Goal: Transaction & Acquisition: Purchase product/service

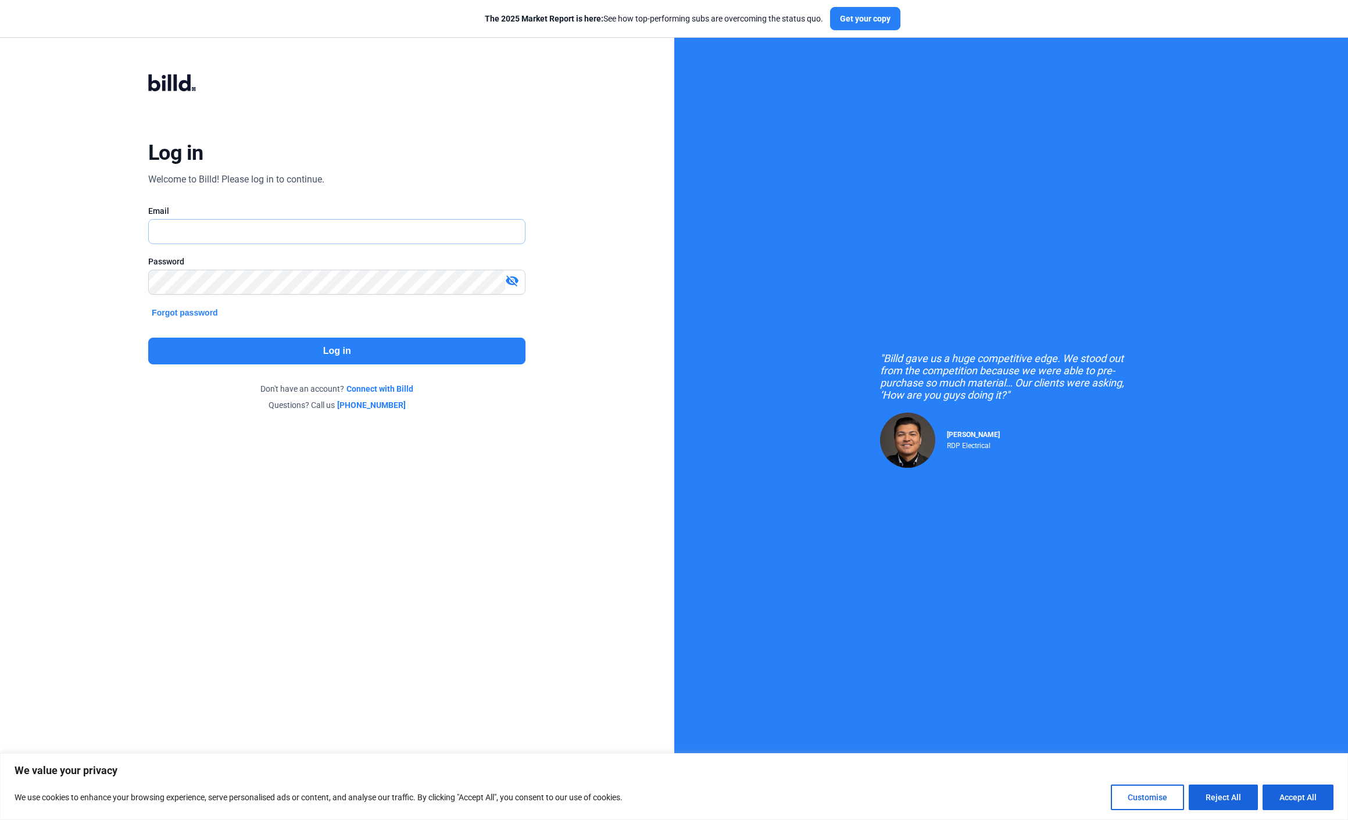
click at [486, 227] on input "text" at bounding box center [330, 232] width 363 height 24
type input "[PERSON_NAME][EMAIL_ADDRESS][DOMAIN_NAME]"
click at [315, 356] on button "Log in" at bounding box center [336, 351] width 377 height 27
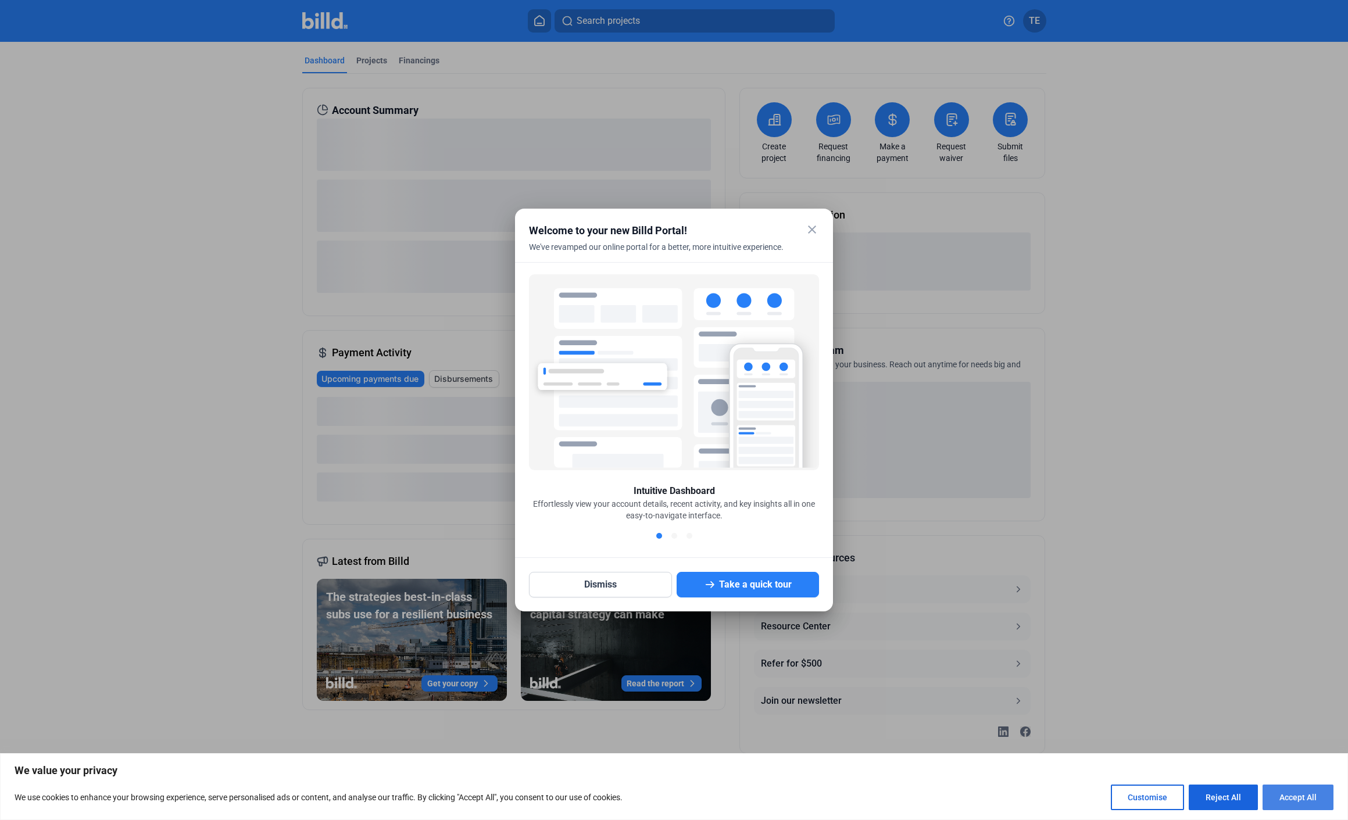
click at [1298, 797] on button "Accept All" at bounding box center [1298, 798] width 71 height 26
checkbox input "true"
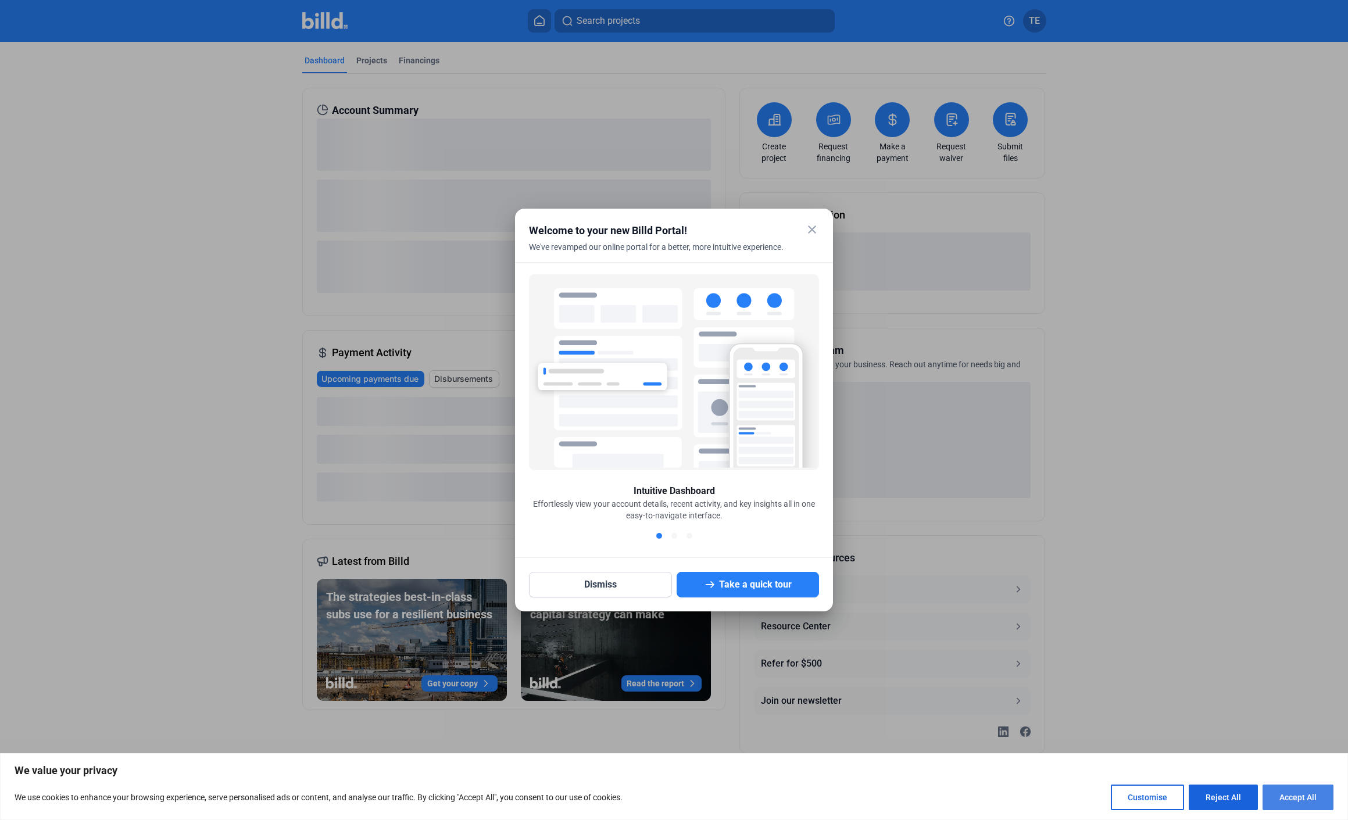
checkbox input "true"
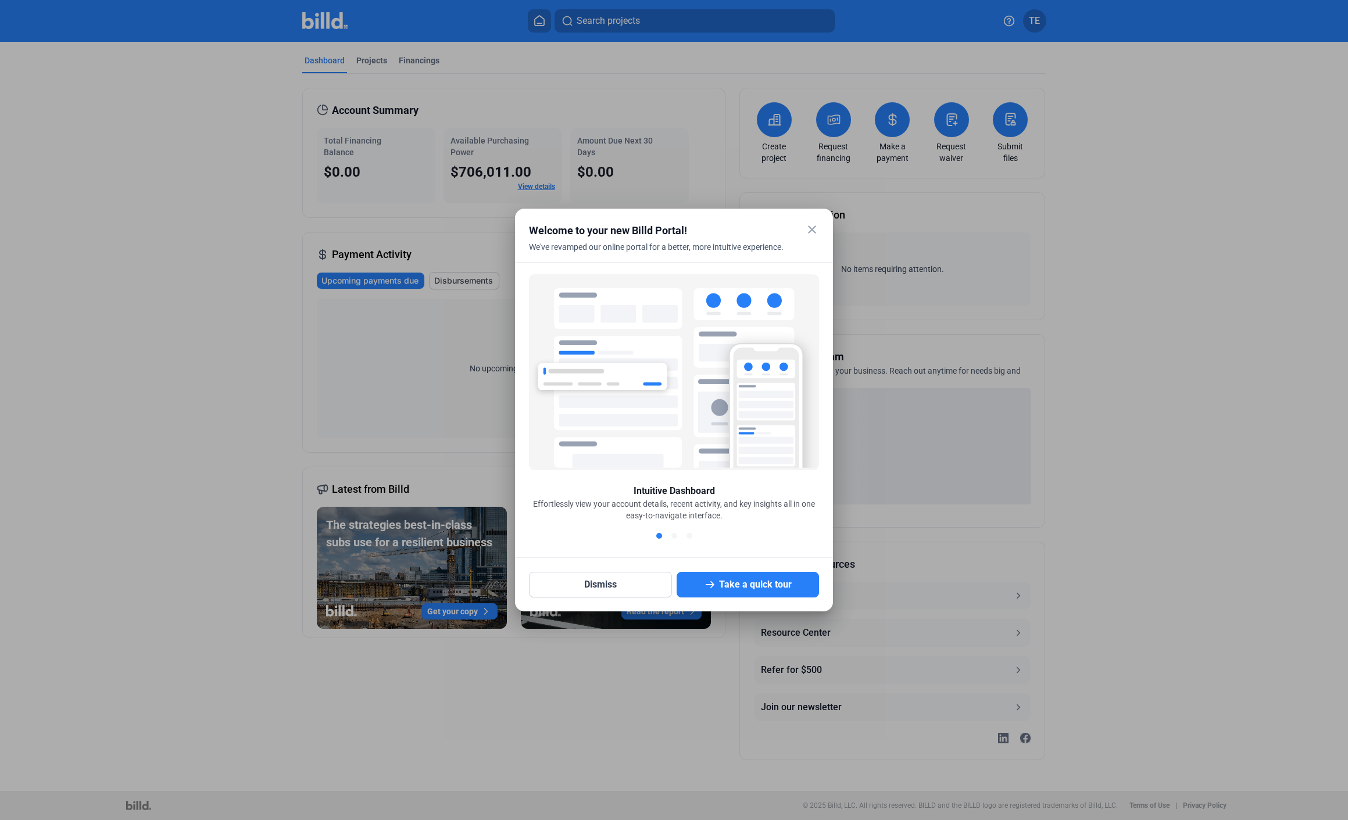
click at [813, 226] on mat-icon "close" at bounding box center [812, 230] width 14 height 14
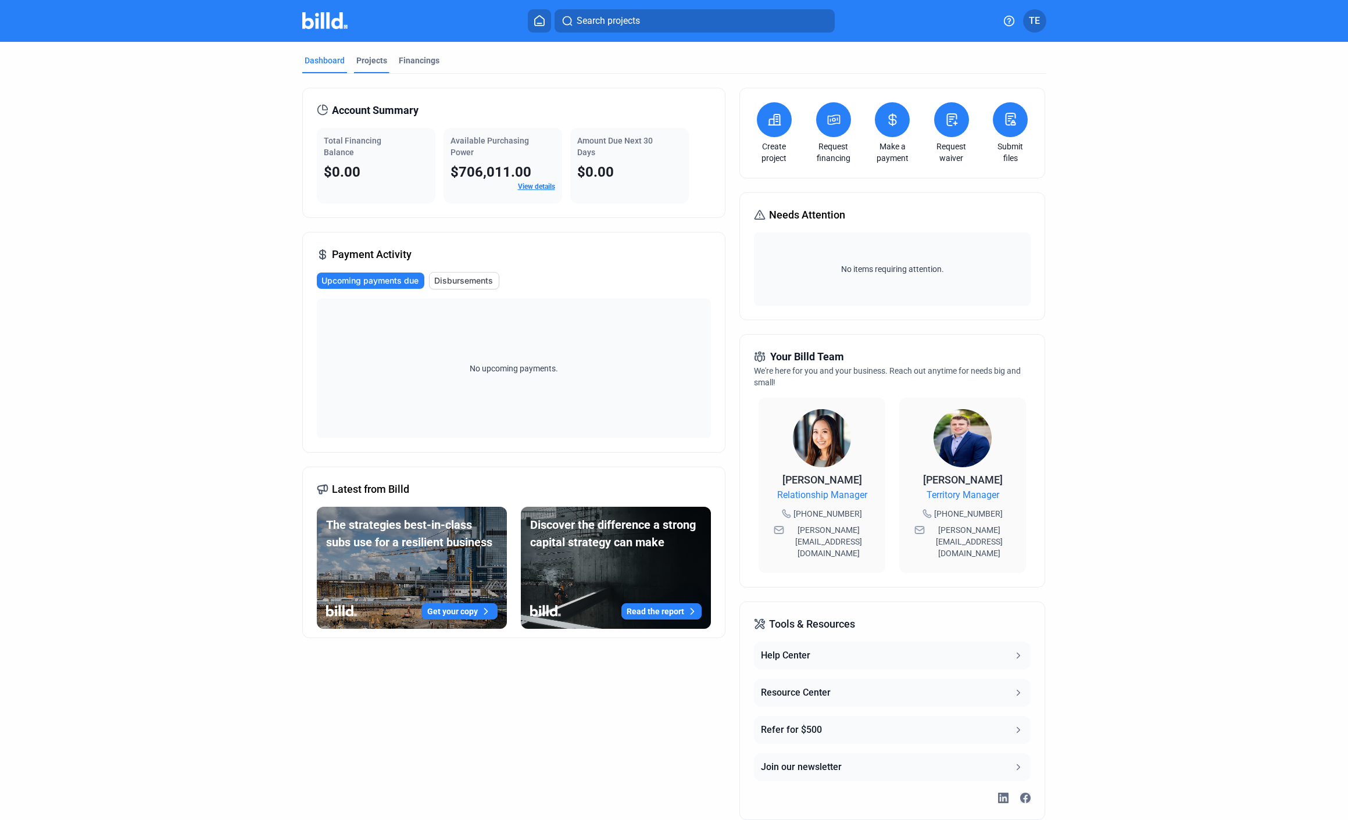
click at [379, 58] on div "Projects" at bounding box center [371, 61] width 31 height 12
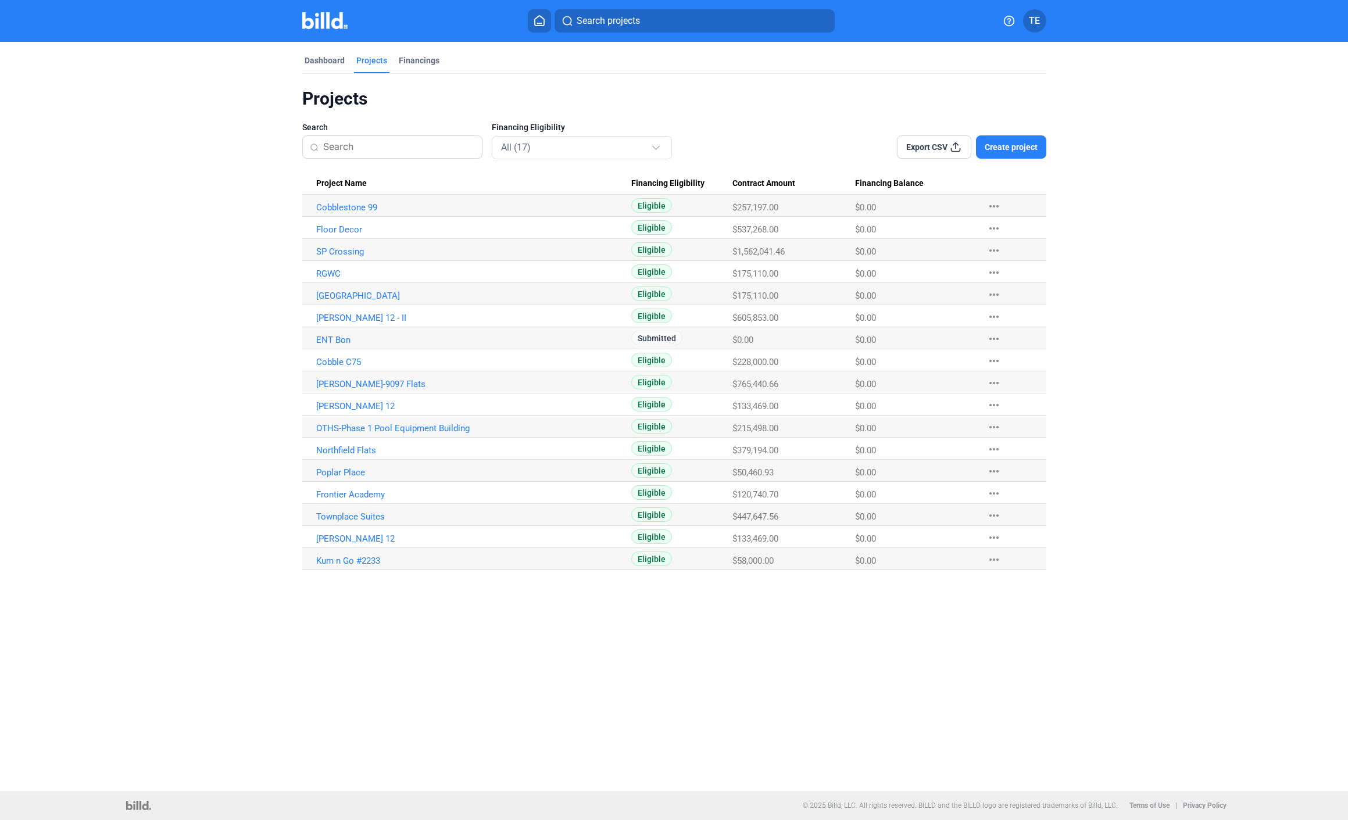
click at [1030, 152] on span "Create project" at bounding box center [1011, 147] width 53 height 12
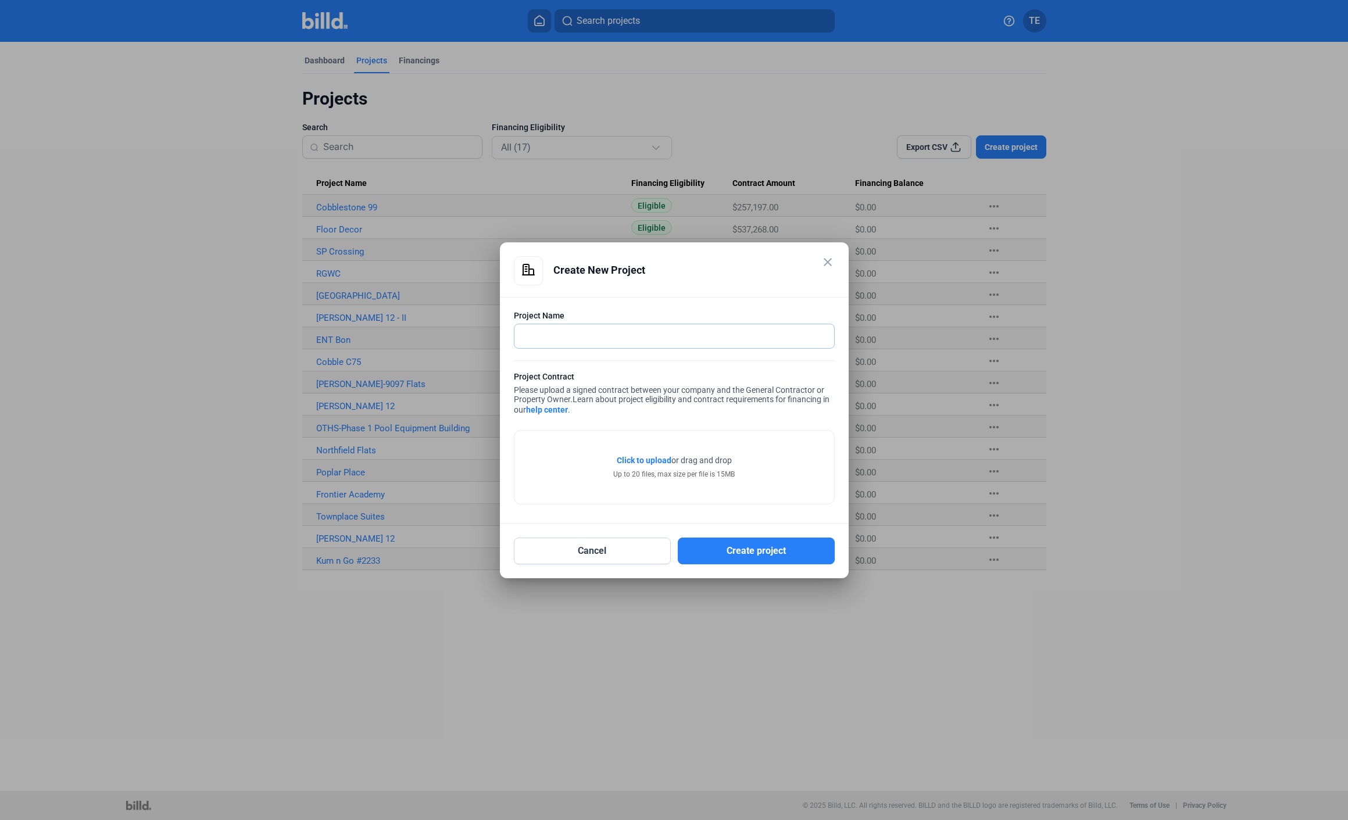
click at [737, 334] on input "text" at bounding box center [668, 336] width 307 height 24
type input "P"
type input "Maverik Brush #794"
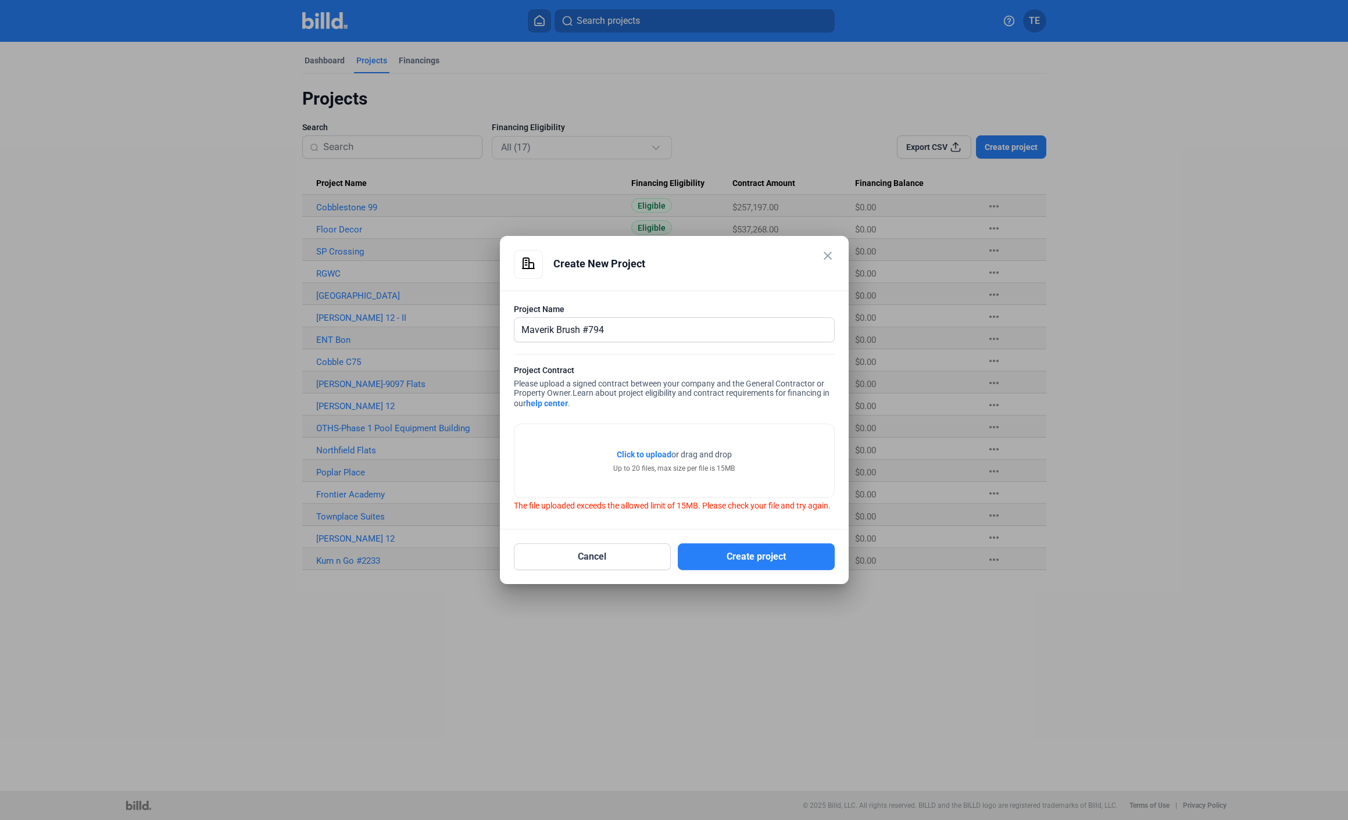
click at [660, 452] on span "Click to upload" at bounding box center [644, 454] width 55 height 9
click at [646, 454] on span "Click to upload" at bounding box center [644, 454] width 55 height 9
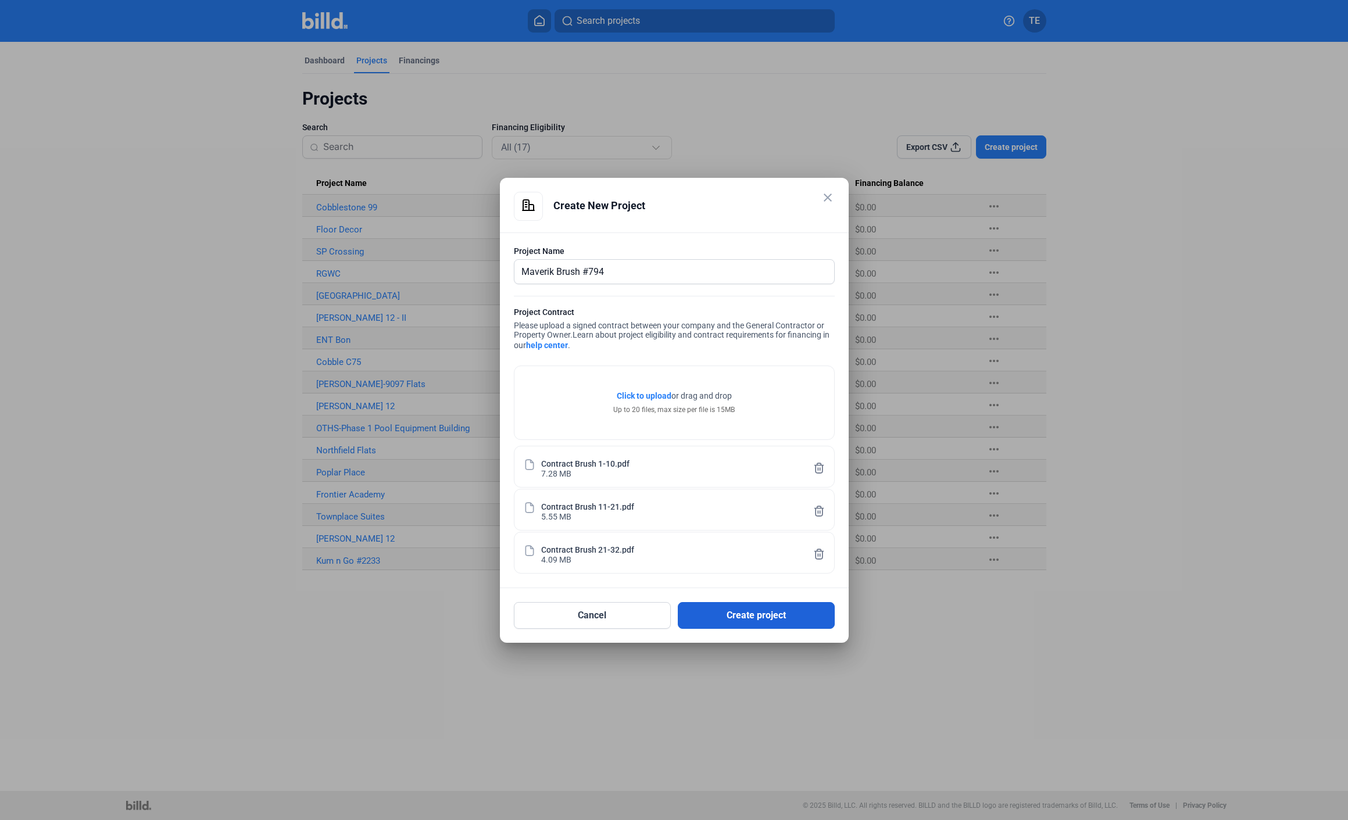
click at [754, 615] on button "Create project" at bounding box center [756, 615] width 157 height 27
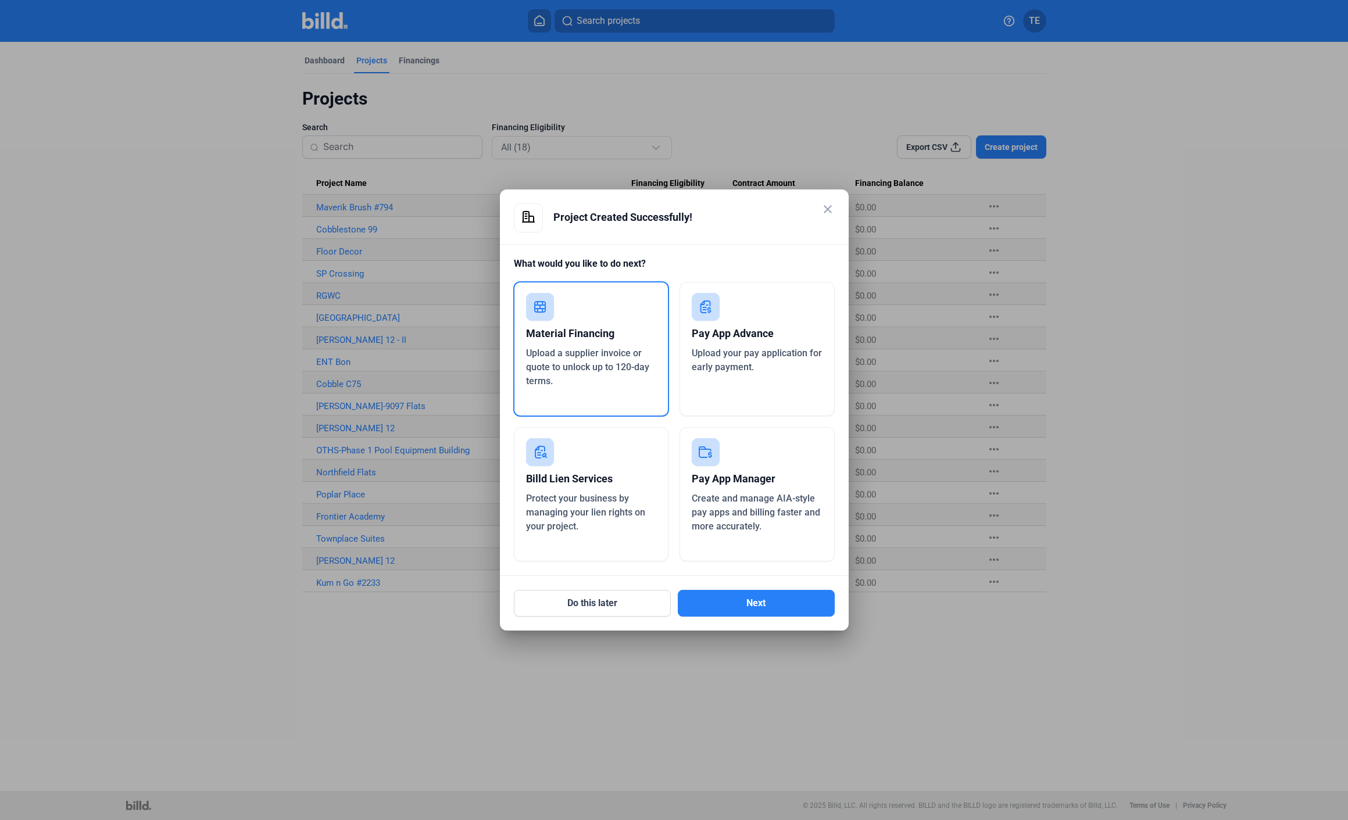
click at [766, 340] on div "Pay App Advance" at bounding box center [757, 334] width 131 height 26
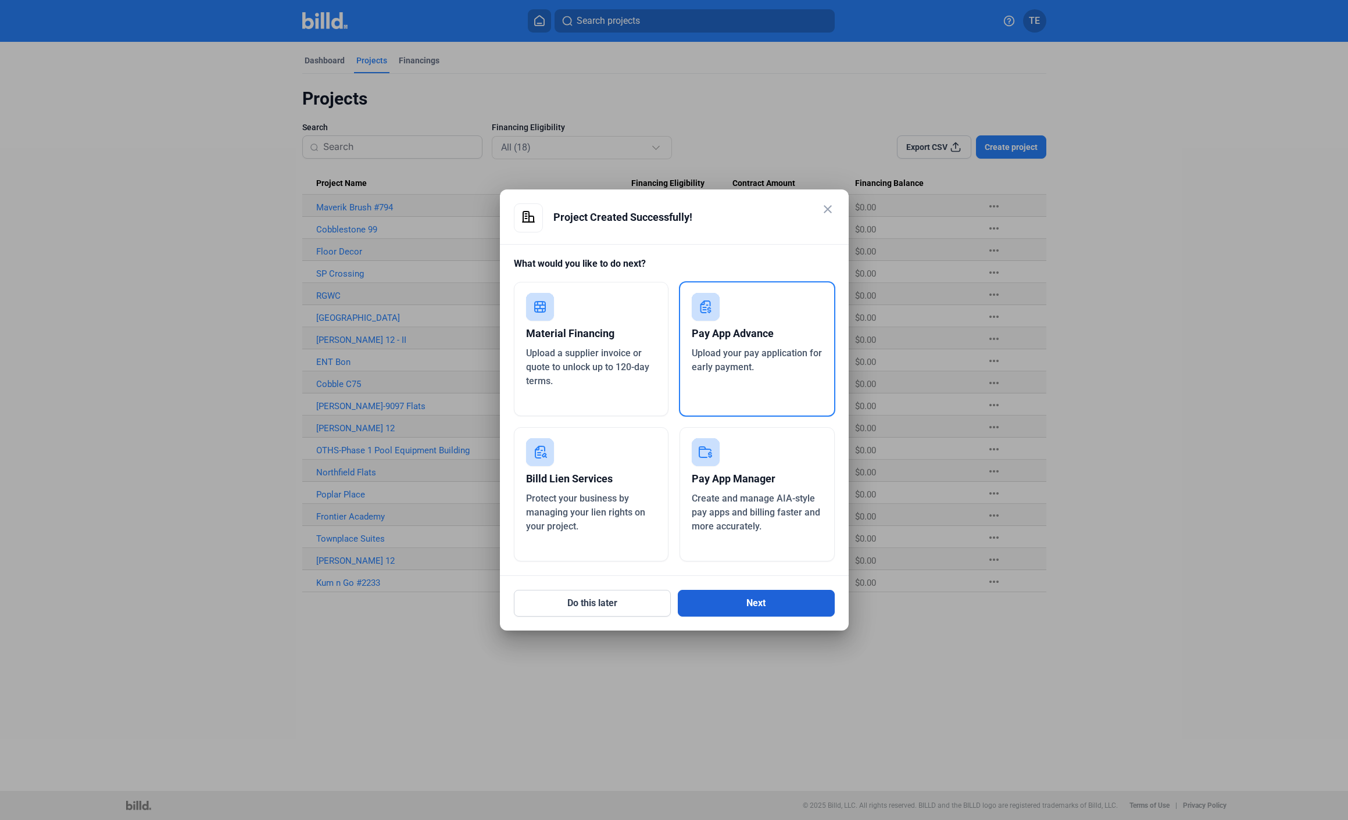
click at [775, 604] on button "Next" at bounding box center [756, 603] width 157 height 27
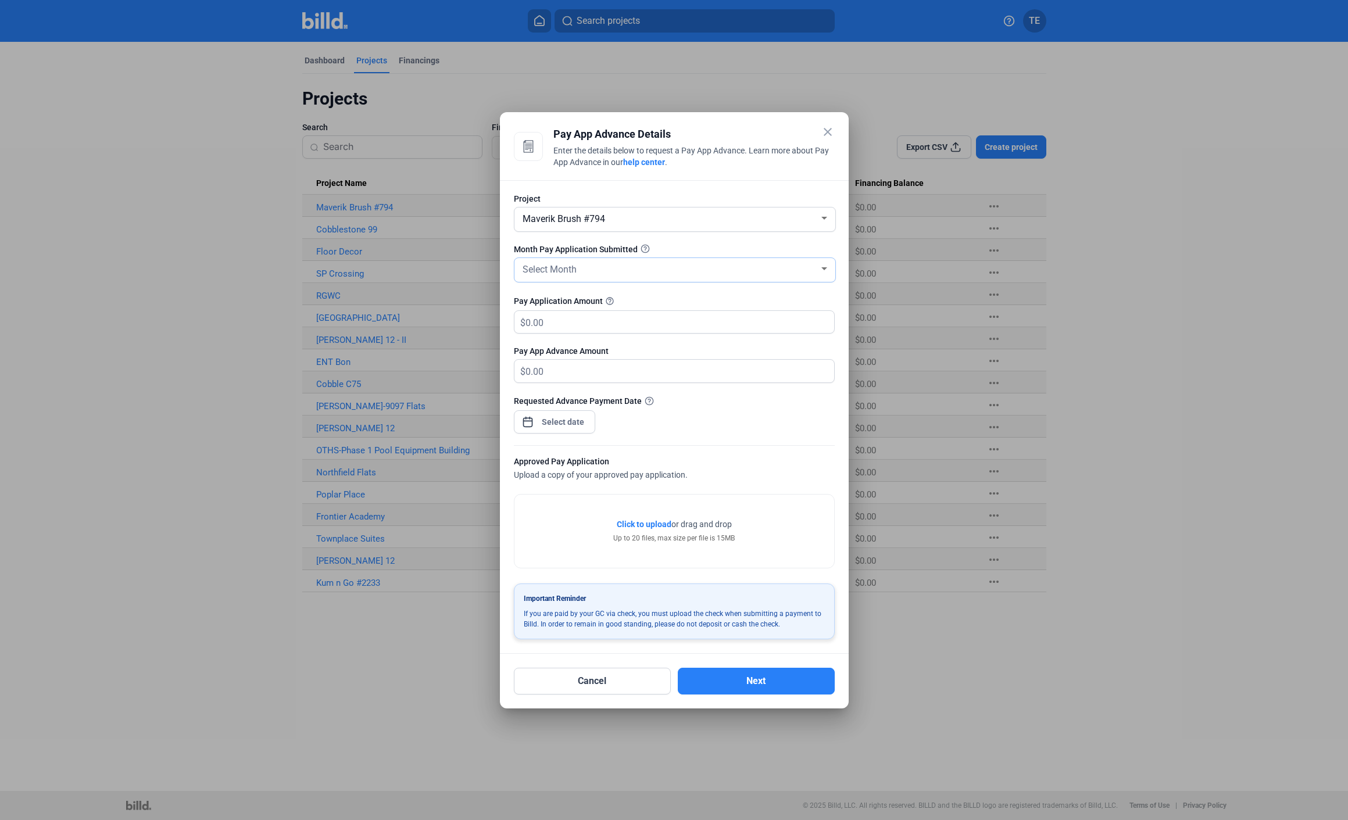
click at [594, 266] on div "Select Month" at bounding box center [669, 269] width 299 height 16
click at [561, 377] on span "JUN" at bounding box center [674, 373] width 309 height 21
click at [582, 322] on input "text" at bounding box center [673, 322] width 295 height 23
type input "1"
type input "1.00"
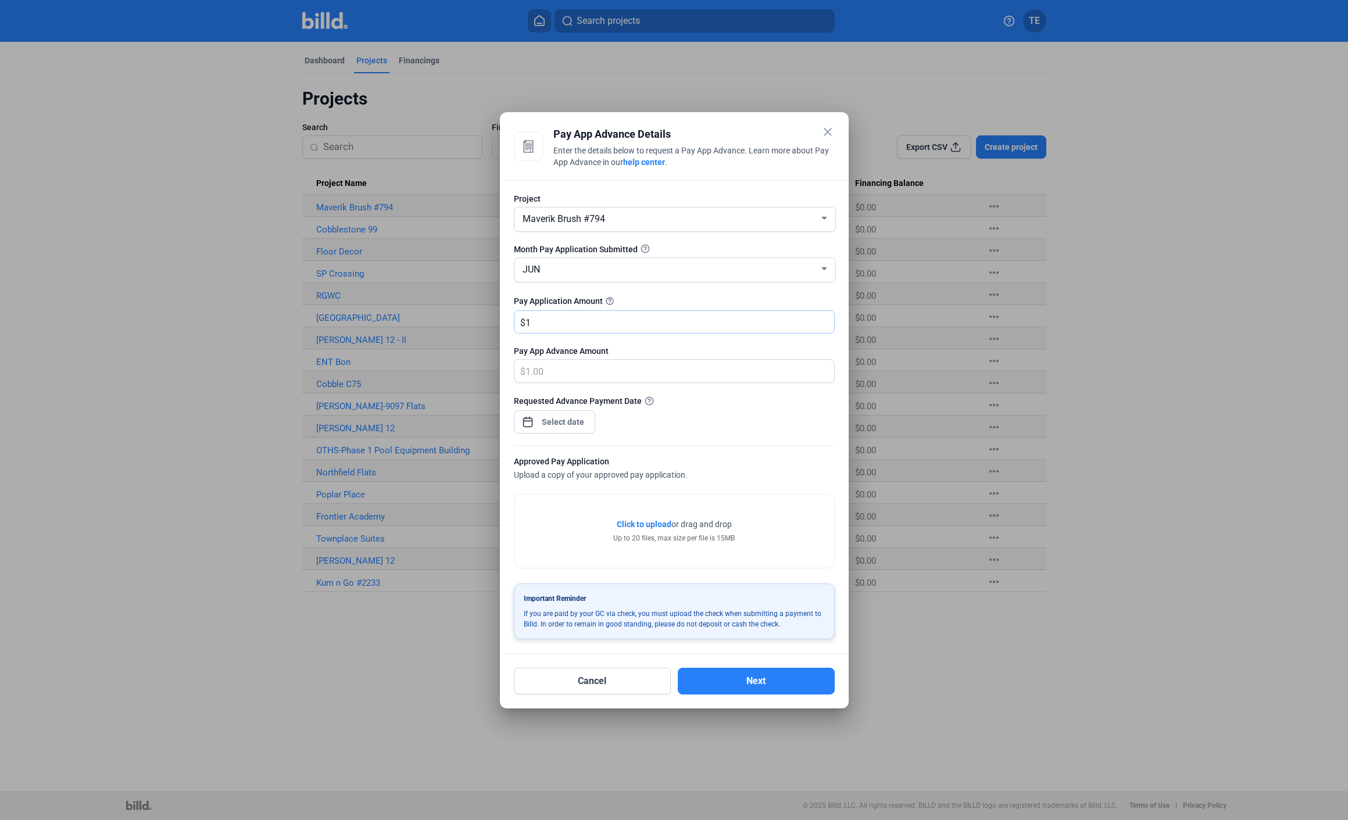
type input "11"
type input "11.00"
type input "115"
type input "115.00"
type input "1155"
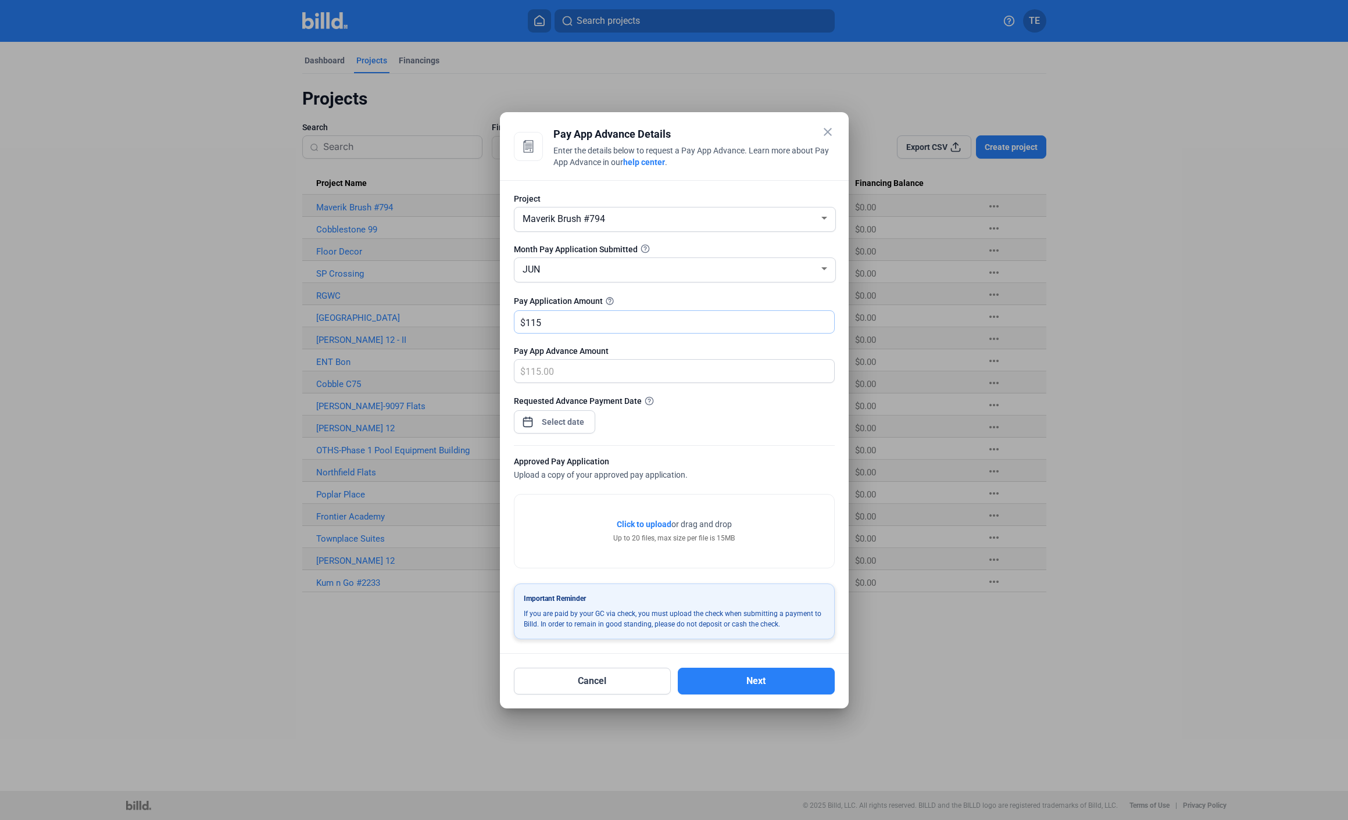
type input "1,155.00"
type input "1,1559"
type input "11,559.00"
type input "11,5596"
type input "115,596.00"
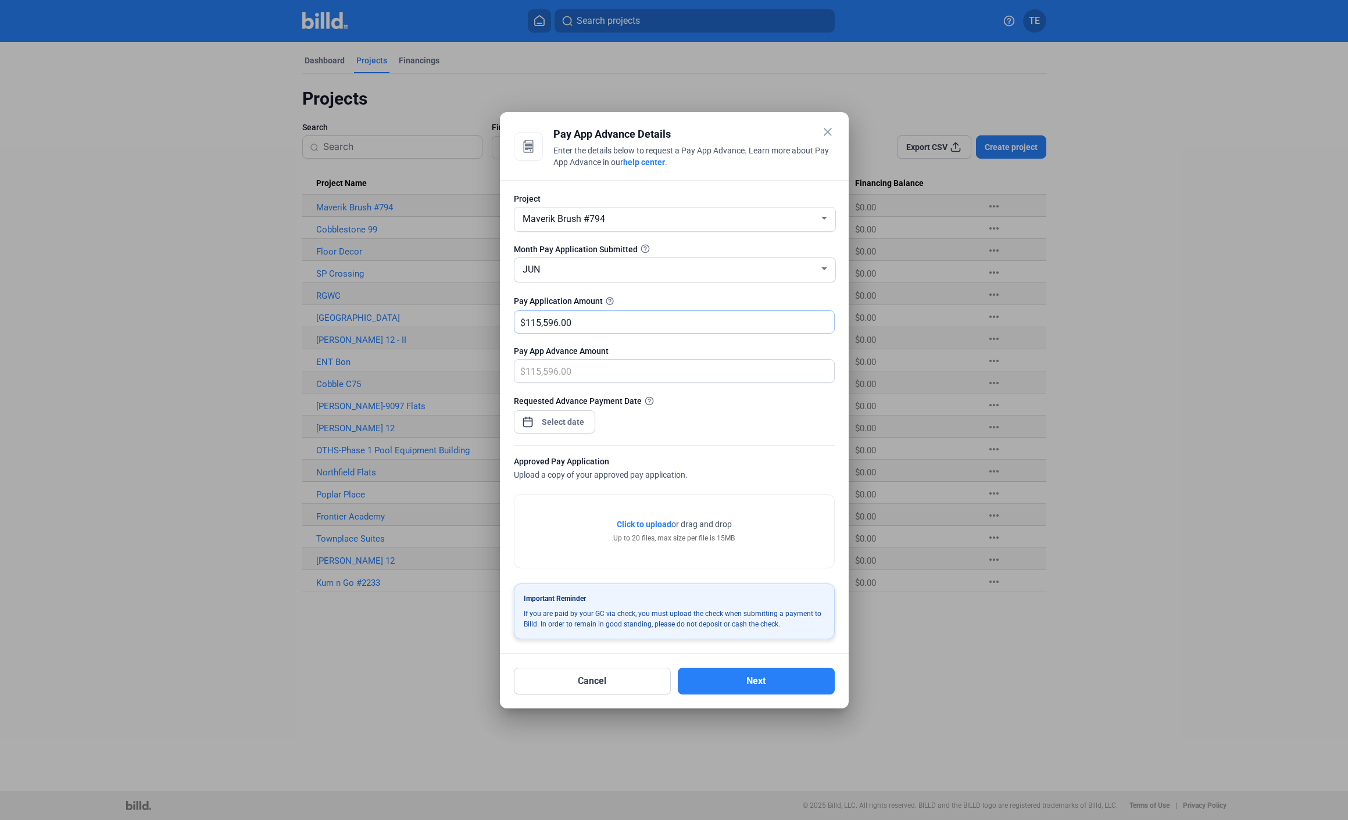
type input "115,596.00"
click at [718, 422] on div "Requested Advance Payment Date" at bounding box center [674, 420] width 321 height 51
click at [569, 422] on div "close Pay App Advance Details Enter the details below to request a Pay App Adva…" at bounding box center [674, 410] width 1348 height 820
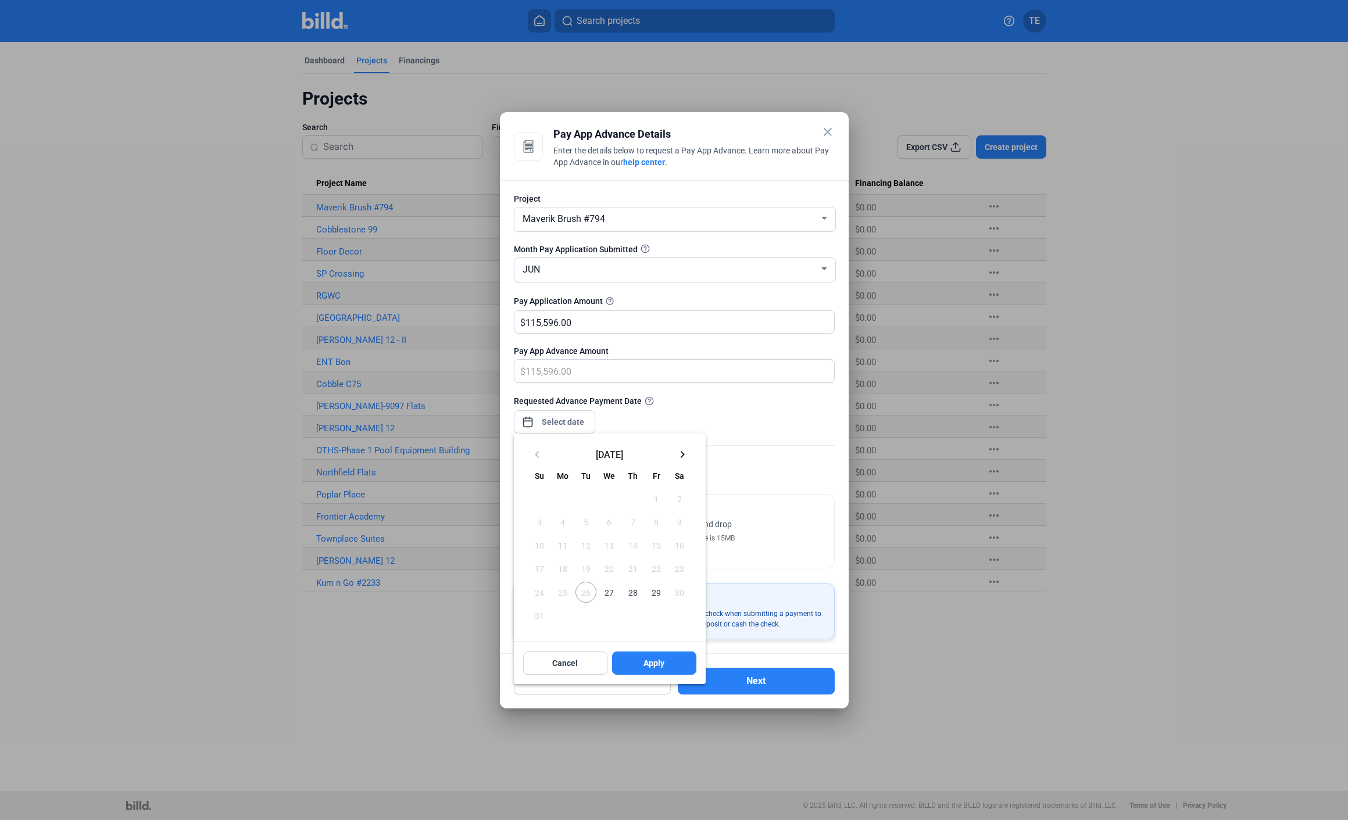
click at [655, 595] on span "29" at bounding box center [656, 592] width 21 height 21
click at [652, 662] on span "Apply" at bounding box center [654, 664] width 21 height 12
type input "[DATE]"
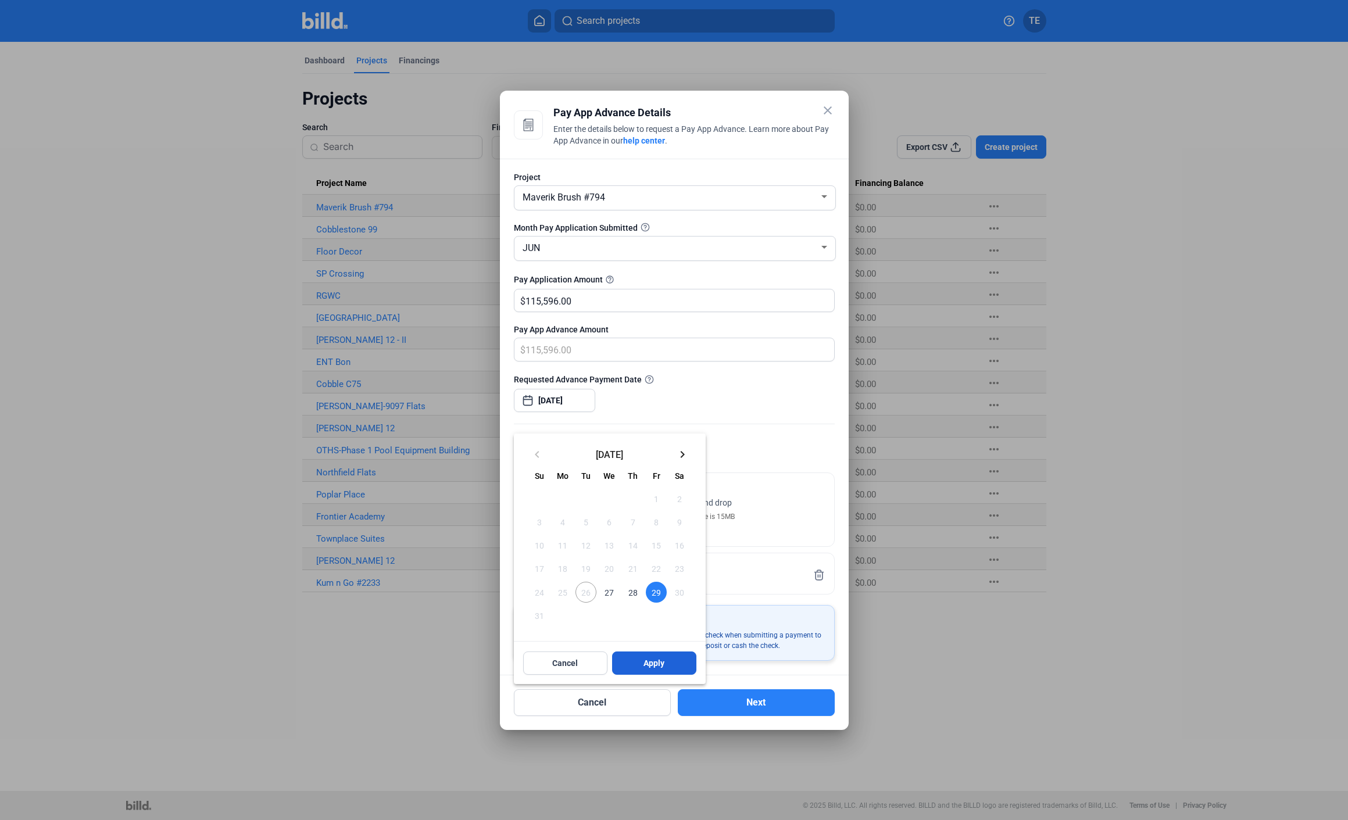
click at [668, 666] on button "Apply" at bounding box center [654, 663] width 84 height 23
click at [658, 639] on span "Apply" at bounding box center [654, 642] width 21 height 12
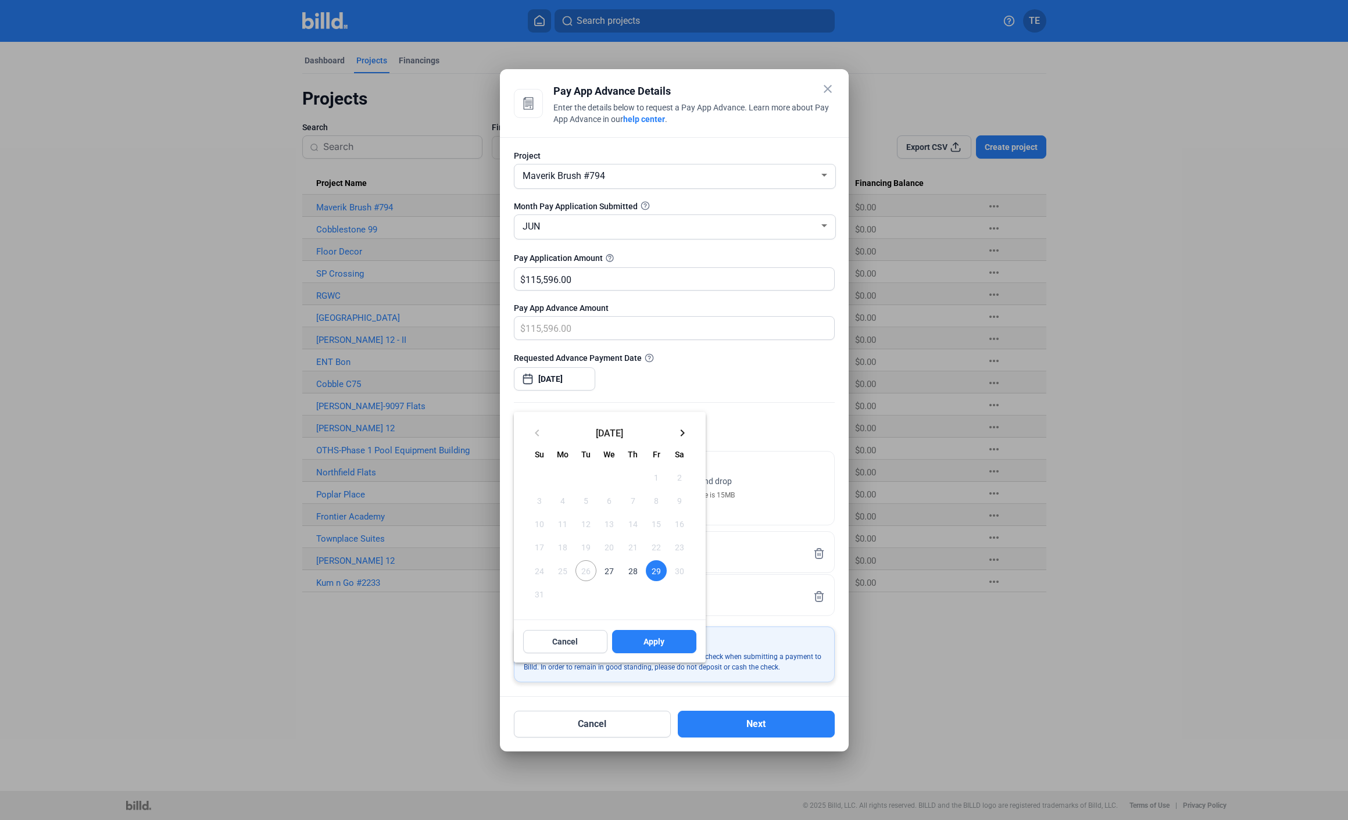
click at [657, 572] on span "29" at bounding box center [656, 571] width 21 height 21
click at [666, 645] on button "Apply" at bounding box center [654, 641] width 84 height 23
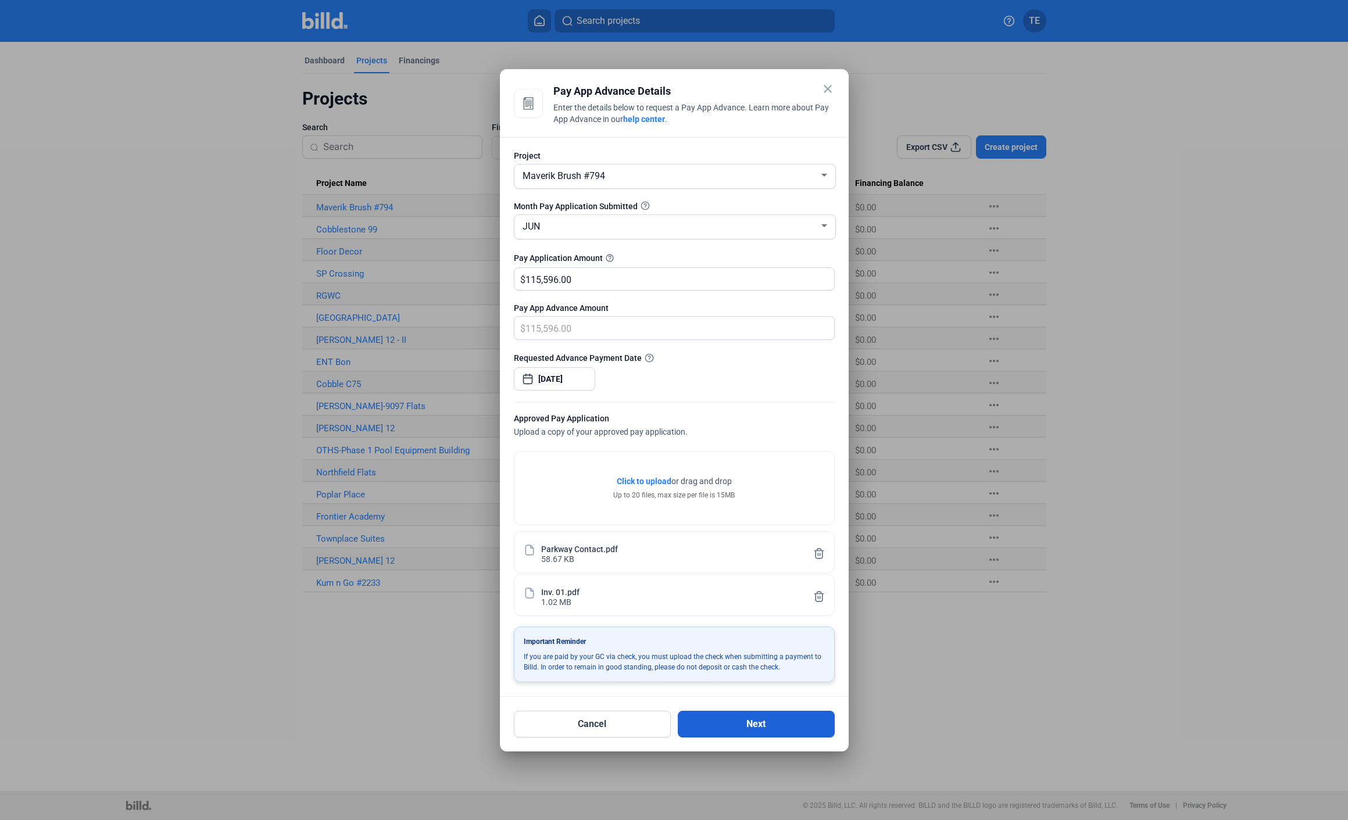
click at [751, 724] on button "Next" at bounding box center [756, 724] width 157 height 27
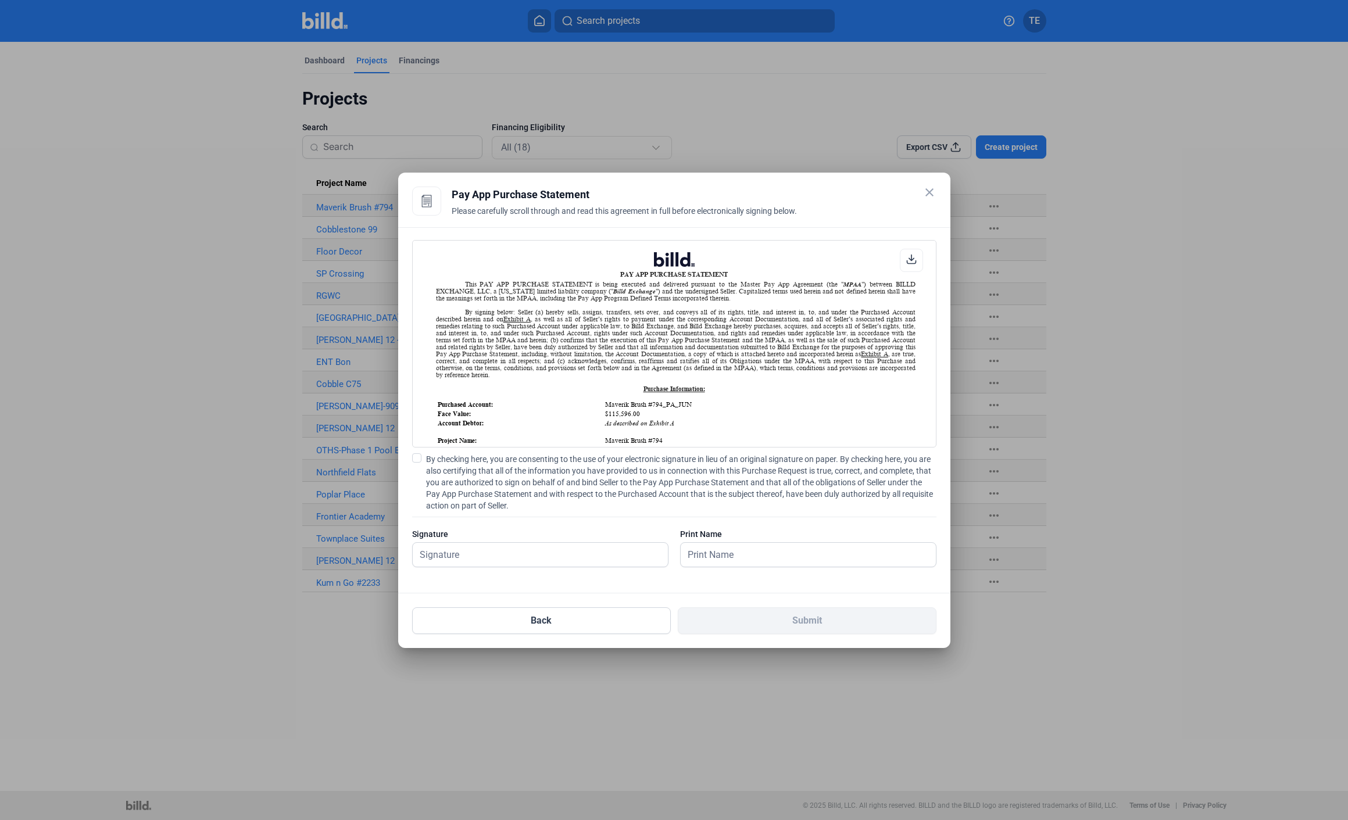
scroll to position [1, 0]
click at [419, 459] on span at bounding box center [416, 458] width 9 height 9
click at [0, 0] on input "By checking here, you are consenting to the use of your electronic signature in…" at bounding box center [0, 0] width 0 height 0
click at [565, 557] on input "text" at bounding box center [534, 555] width 242 height 24
type input "t"
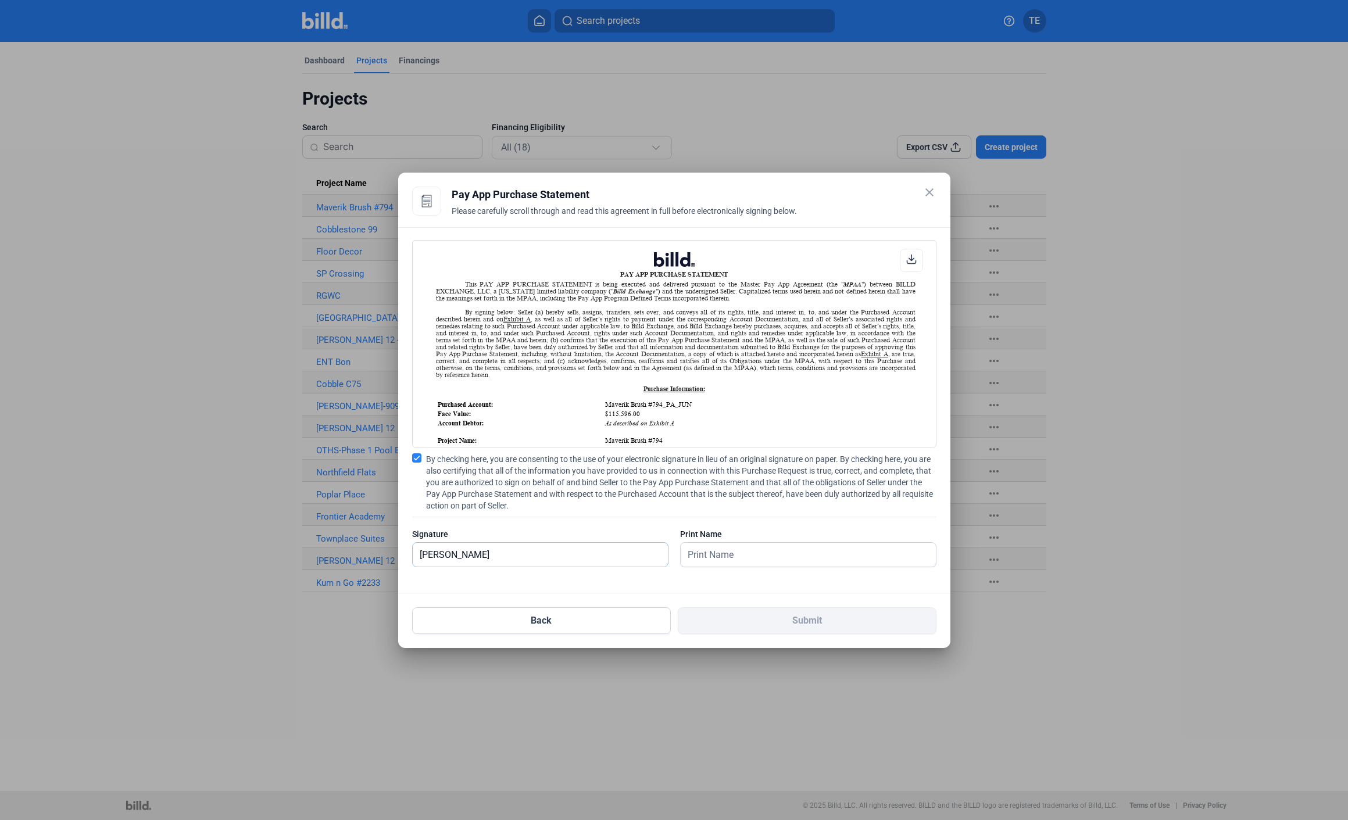
type input "[PERSON_NAME]"
click at [780, 558] on input "text" at bounding box center [802, 555] width 242 height 24
type input "[PERSON_NAME]"
click at [813, 618] on button "Submit" at bounding box center [807, 621] width 259 height 27
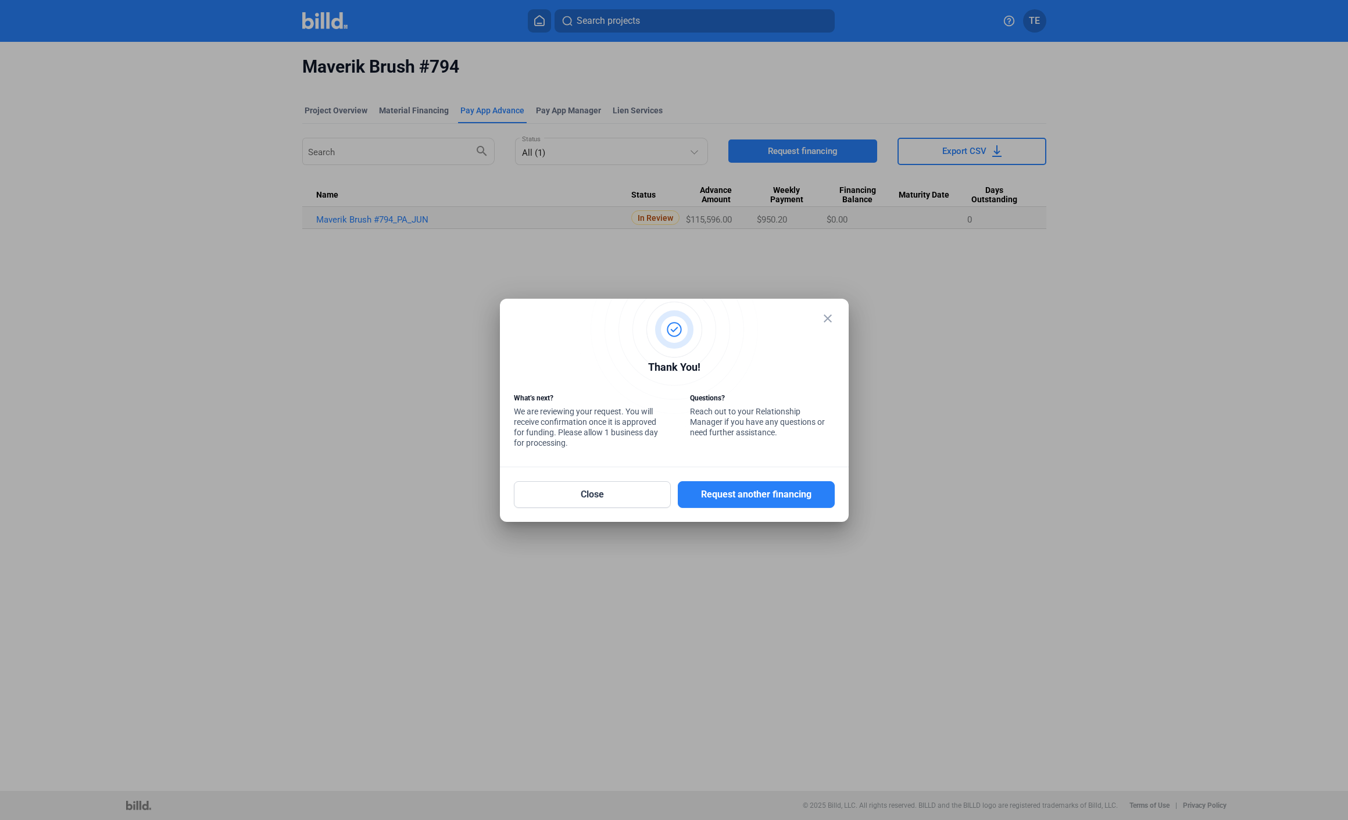
click at [830, 322] on mat-icon "close" at bounding box center [828, 319] width 14 height 14
